Goal: Check status

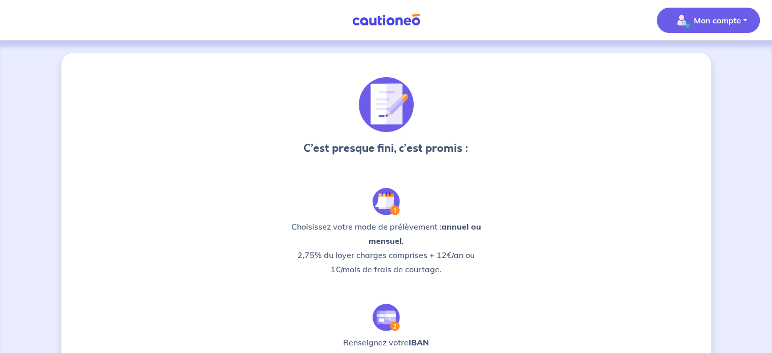
click at [716, 22] on p "Mon compte" at bounding box center [717, 20] width 47 height 12
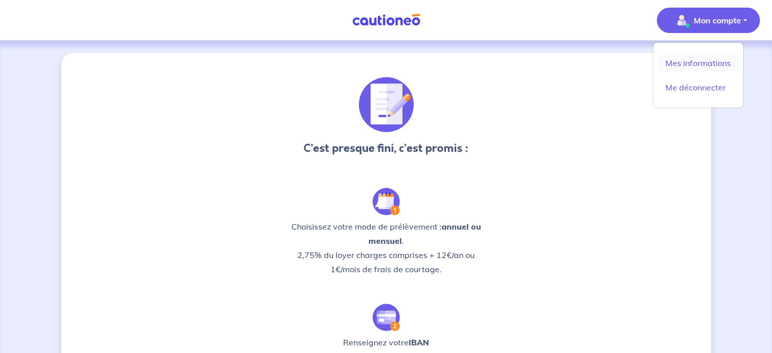
click at [705, 57] on link "Mes informations" at bounding box center [698, 63] width 82 height 16
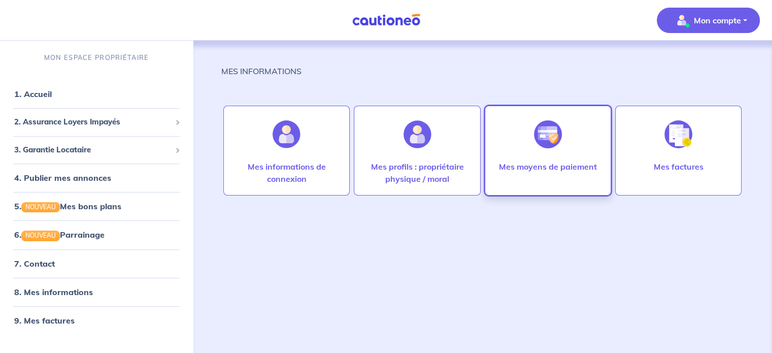
scroll to position [5, 0]
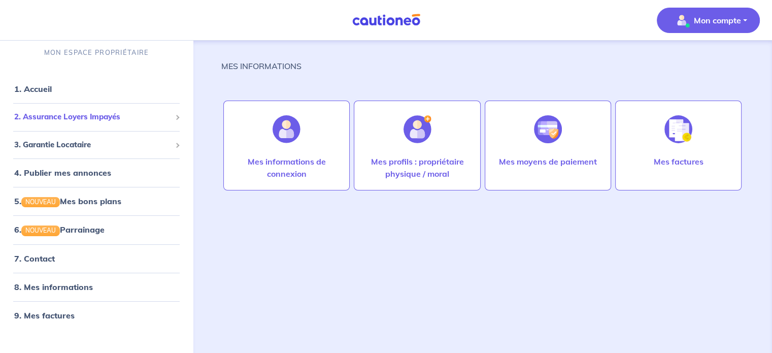
click at [67, 111] on span "2. Assurance Loyers Impayés" at bounding box center [92, 117] width 157 height 12
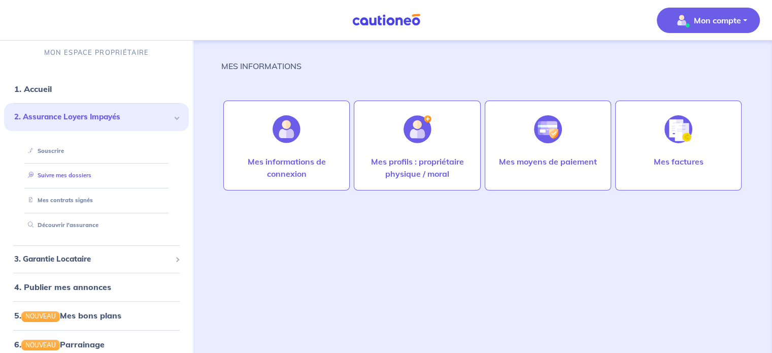
click at [58, 178] on link "Suivre mes dossiers" at bounding box center [58, 175] width 68 height 7
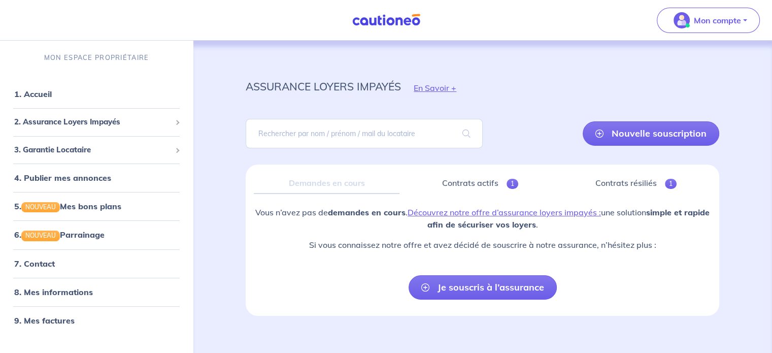
scroll to position [11, 0]
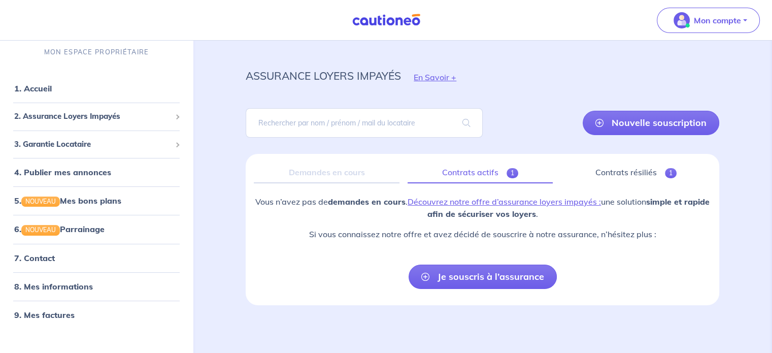
click at [477, 180] on link "Contrats actifs 1" at bounding box center [480, 172] width 145 height 21
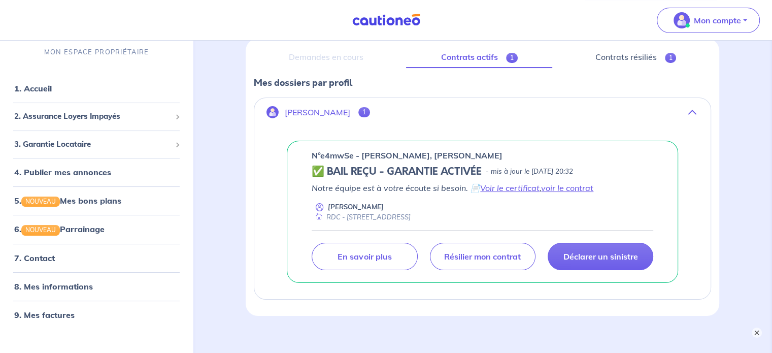
scroll to position [128, 0]
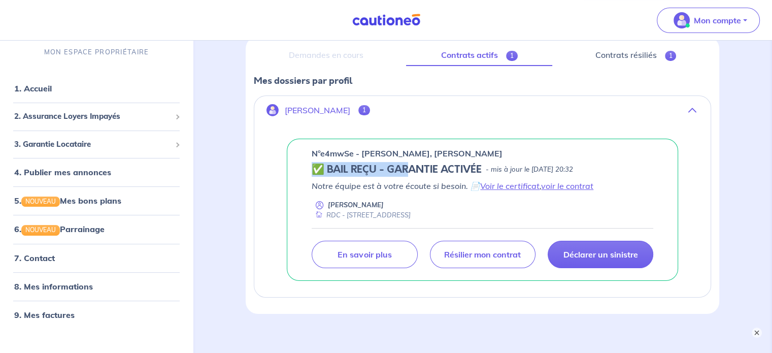
drag, startPoint x: 309, startPoint y: 167, endPoint x: 414, endPoint y: 162, distance: 104.7
click at [414, 162] on div "n°e4mwSe - [PERSON_NAME], [PERSON_NAME] NIABODE ✅ BAIL REÇU - GARANTIE ACTIVÉE …" at bounding box center [482, 210] width 391 height 142
drag, startPoint x: 479, startPoint y: 167, endPoint x: 324, endPoint y: 163, distance: 154.8
click at [324, 163] on h5 "✅ BAIL REÇU - GARANTIE ACTIVÉE" at bounding box center [397, 169] width 170 height 12
click at [676, 182] on div "n°e4mwSe - [PERSON_NAME], [PERSON_NAME] NIABODE ✅ BAIL REÇU - GARANTIE ACTIVÉE …" at bounding box center [482, 210] width 391 height 142
